Goal: Information Seeking & Learning: Learn about a topic

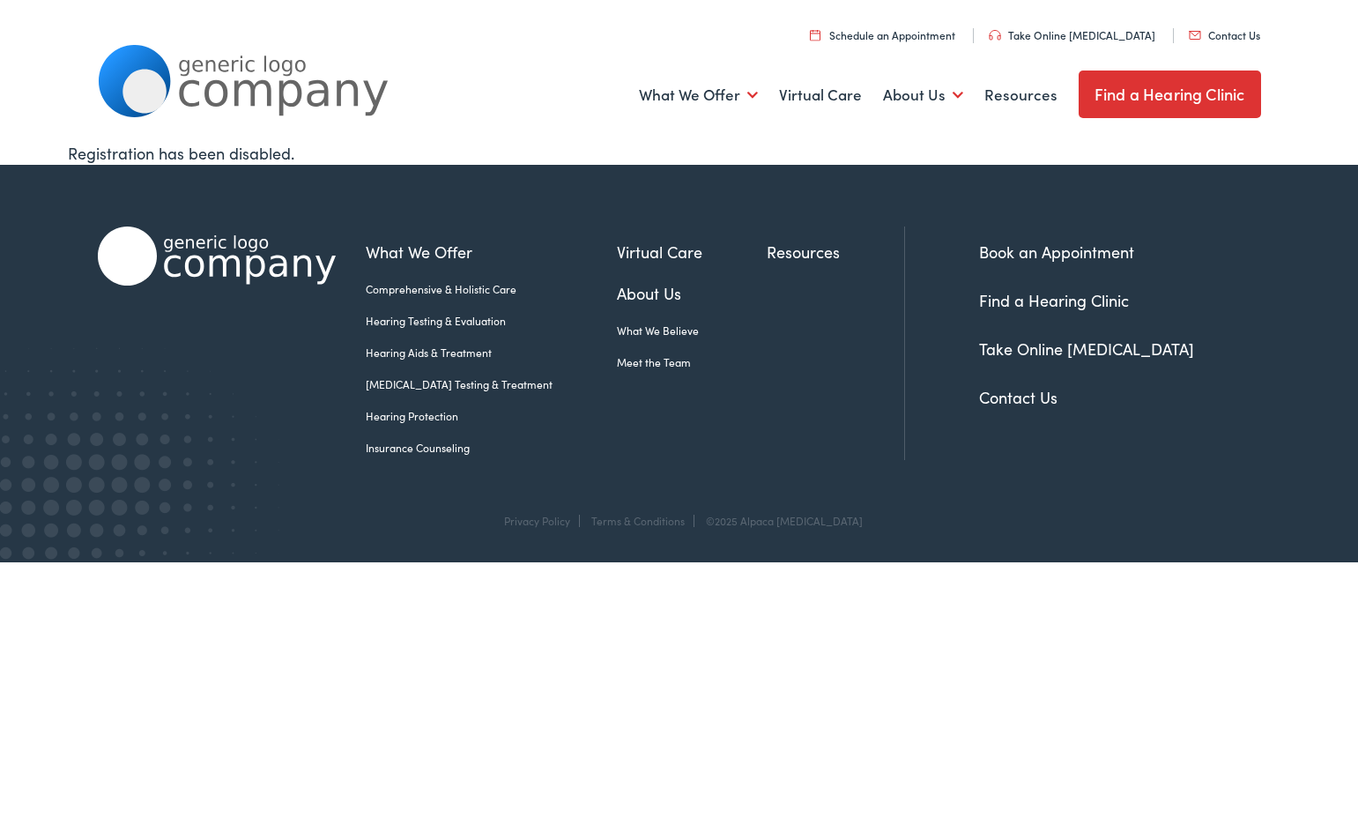
click at [445, 414] on link "Hearing Protection" at bounding box center [491, 416] width 251 height 16
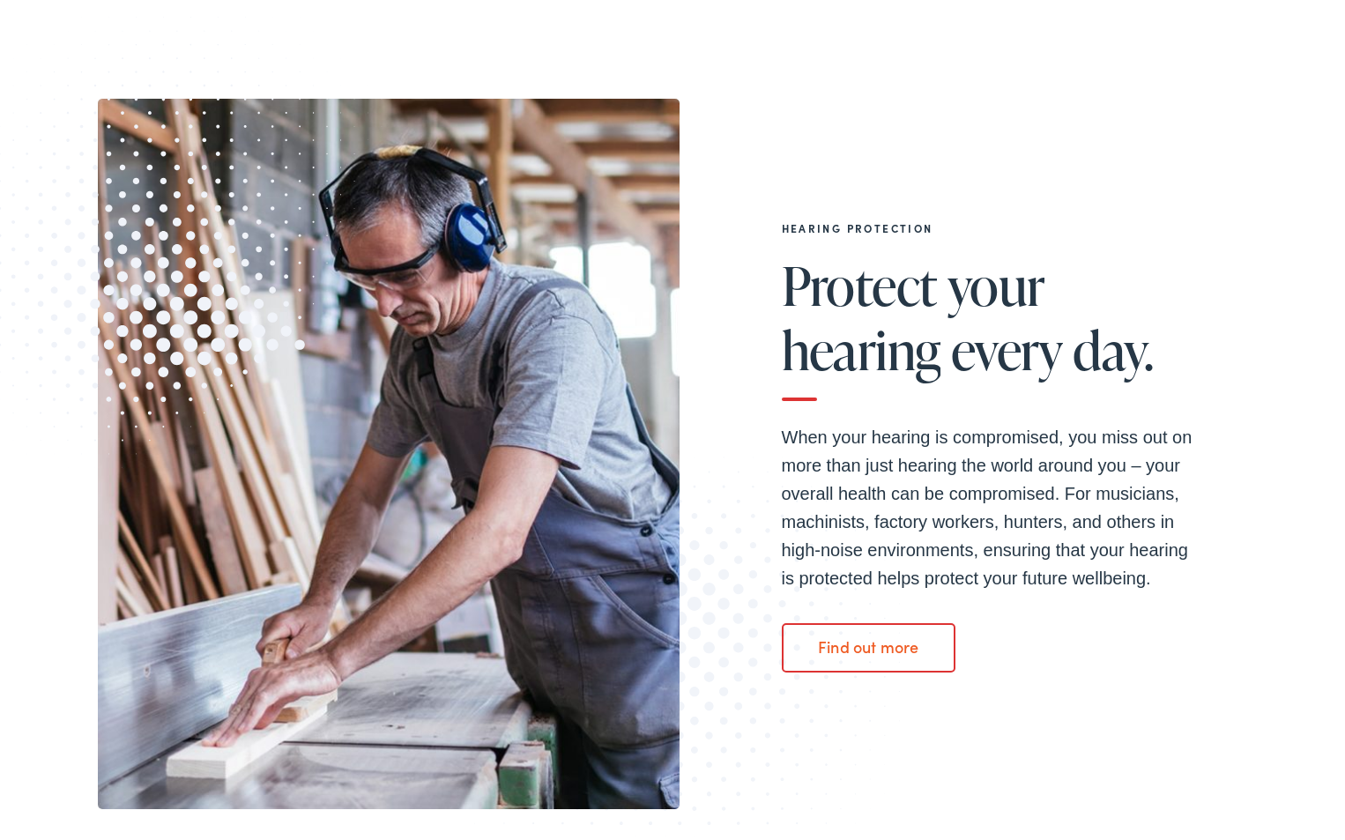
scroll to position [176, 0]
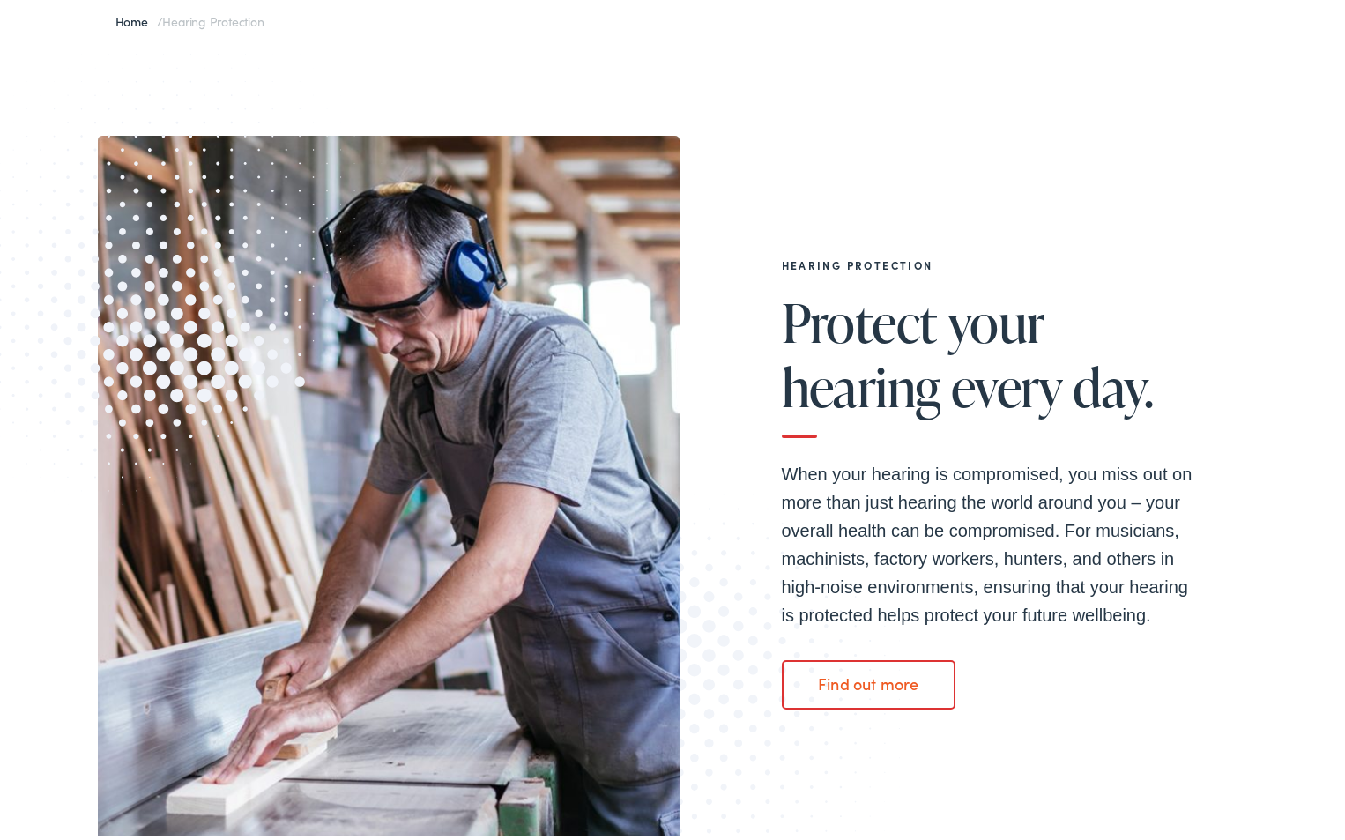
click at [872, 686] on link "Find out more" at bounding box center [869, 680] width 174 height 49
